Goal: Navigation & Orientation: Understand site structure

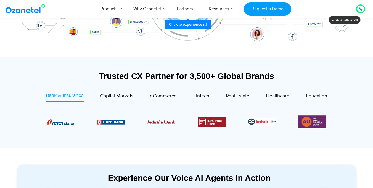
scroll to position [161, 0]
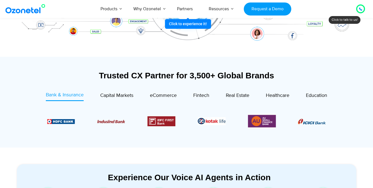
click at [89, 72] on div "Trusted CX Partner for 3,500+ Global Brands" at bounding box center [187, 75] width 340 height 10
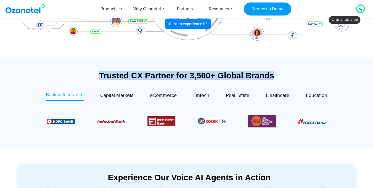
drag, startPoint x: 89, startPoint y: 72, endPoint x: 294, endPoint y: 78, distance: 205.0
click at [294, 78] on div "Trusted CX Partner for 3,500+ Global Brands" at bounding box center [187, 75] width 340 height 10
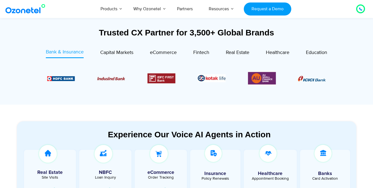
scroll to position [204, 0]
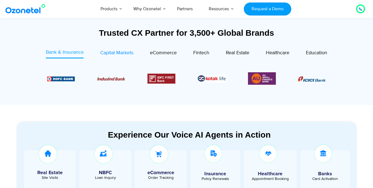
click at [117, 50] on span "Capital Markets" at bounding box center [116, 53] width 33 height 6
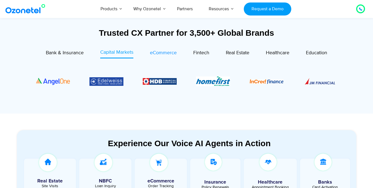
click at [175, 54] on span "eCommerce" at bounding box center [163, 53] width 27 height 6
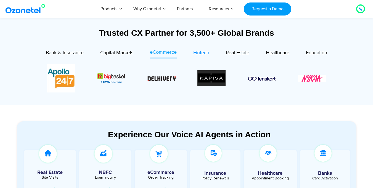
click at [202, 52] on span "Fintech" at bounding box center [201, 53] width 16 height 6
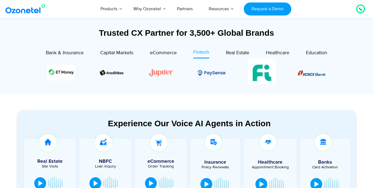
click at [351, 91] on div "Trusted CX Partner for 3,500+ Global Brands Bank & Insurance Capital Markets" at bounding box center [186, 53] width 345 height 79
click at [237, 52] on span "Real Estate" at bounding box center [237, 53] width 23 height 6
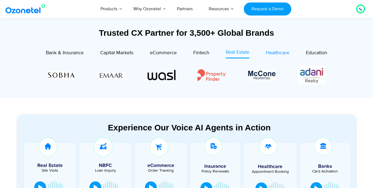
click at [272, 52] on span "Healthcare" at bounding box center [277, 53] width 23 height 6
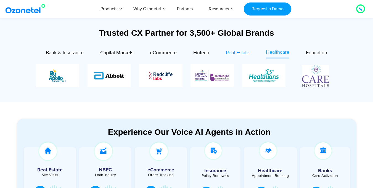
click at [242, 51] on span "Real Estate" at bounding box center [237, 53] width 23 height 6
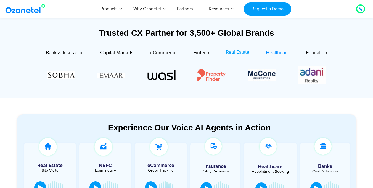
click at [277, 49] on div "Healthcare" at bounding box center [277, 52] width 23 height 7
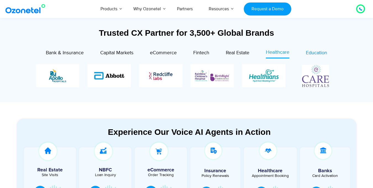
click at [309, 52] on span "Education" at bounding box center [316, 53] width 21 height 6
